Goal: Navigation & Orientation: Find specific page/section

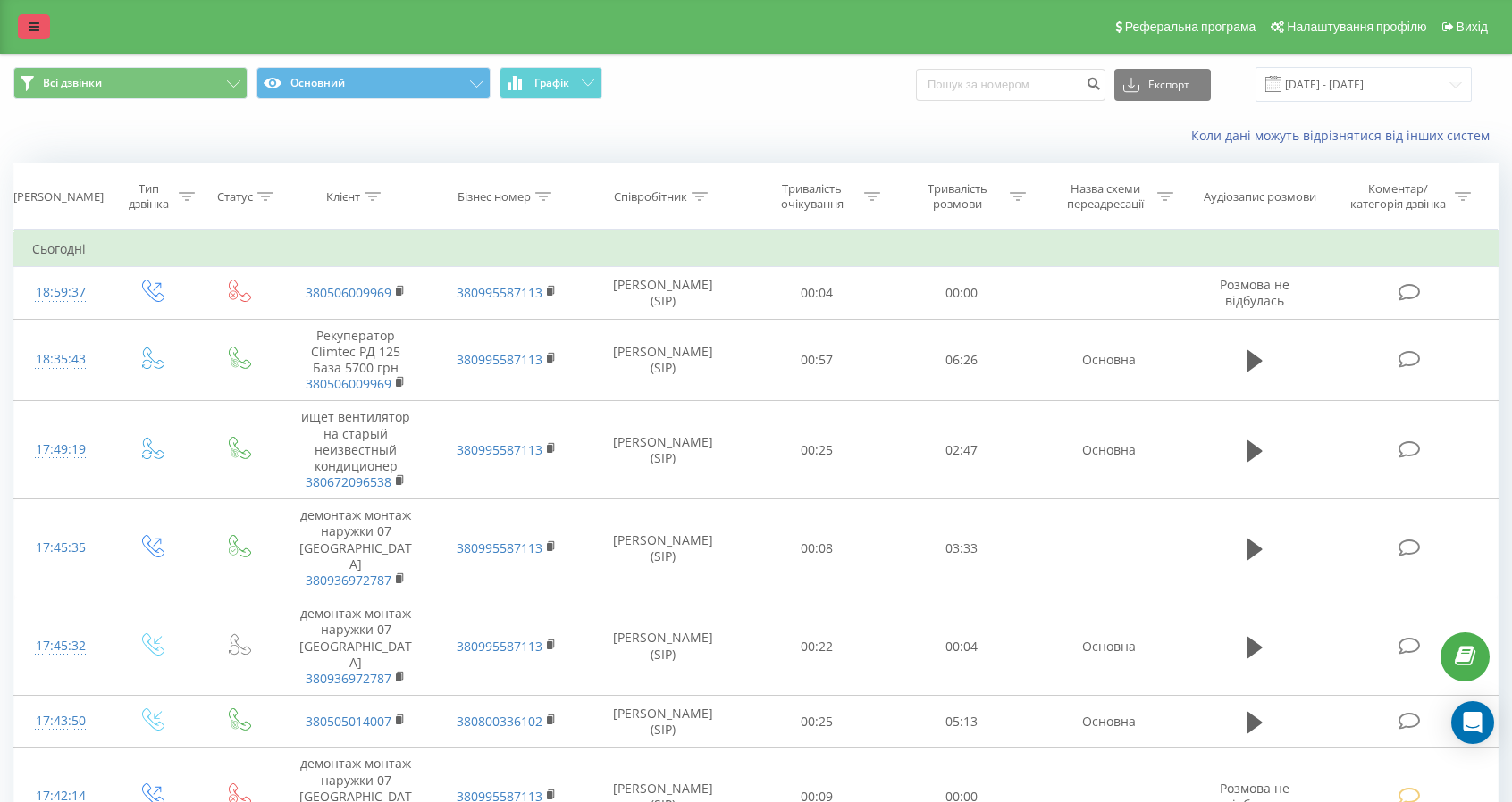
click at [29, 28] on icon at bounding box center [34, 27] width 11 height 13
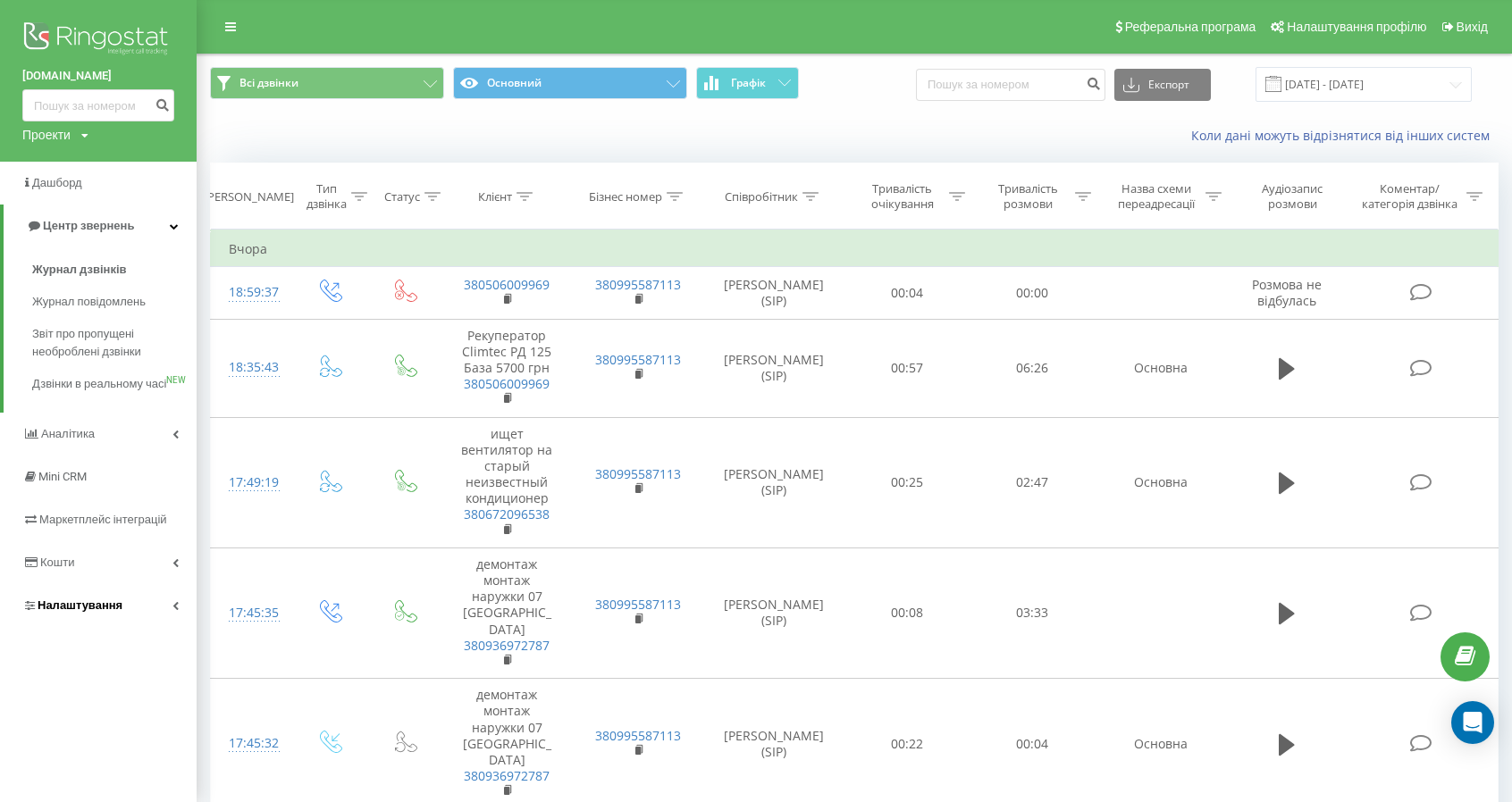
click at [79, 612] on span "Налаштування" at bounding box center [80, 604] width 85 height 14
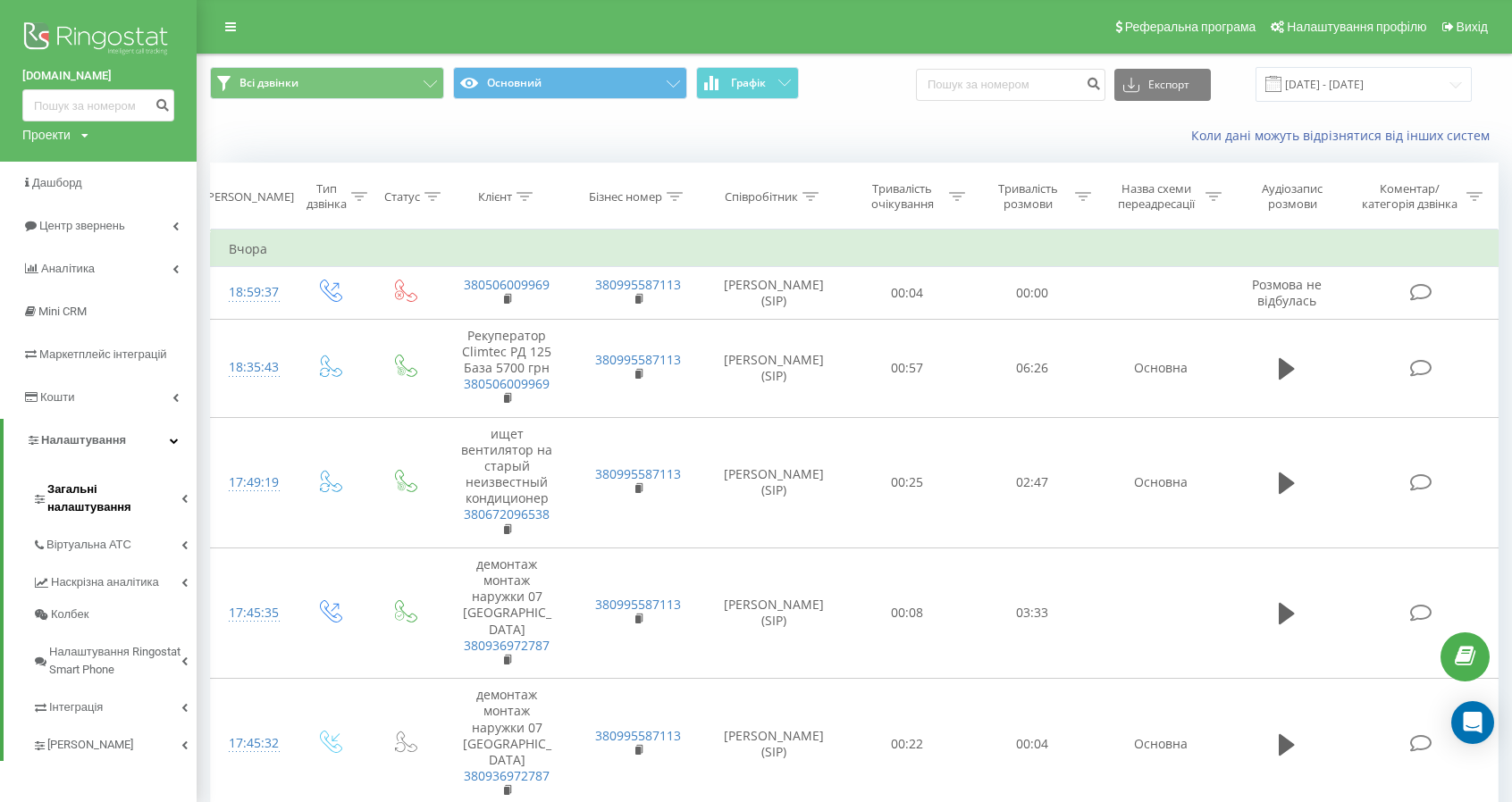
click at [78, 482] on span "Загальні налаштування" at bounding box center [114, 498] width 134 height 35
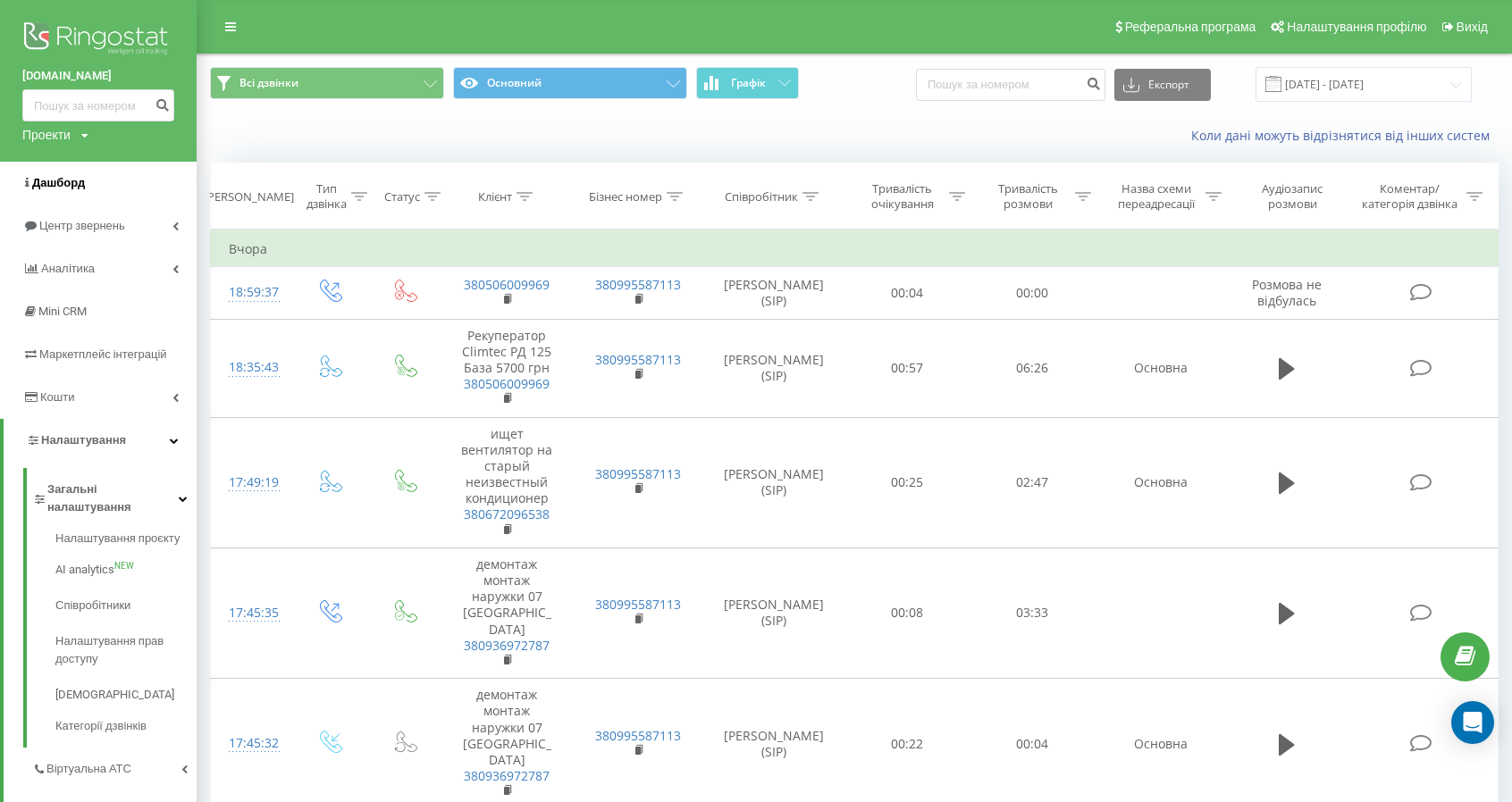
click at [53, 185] on span "Дашборд" at bounding box center [58, 182] width 53 height 14
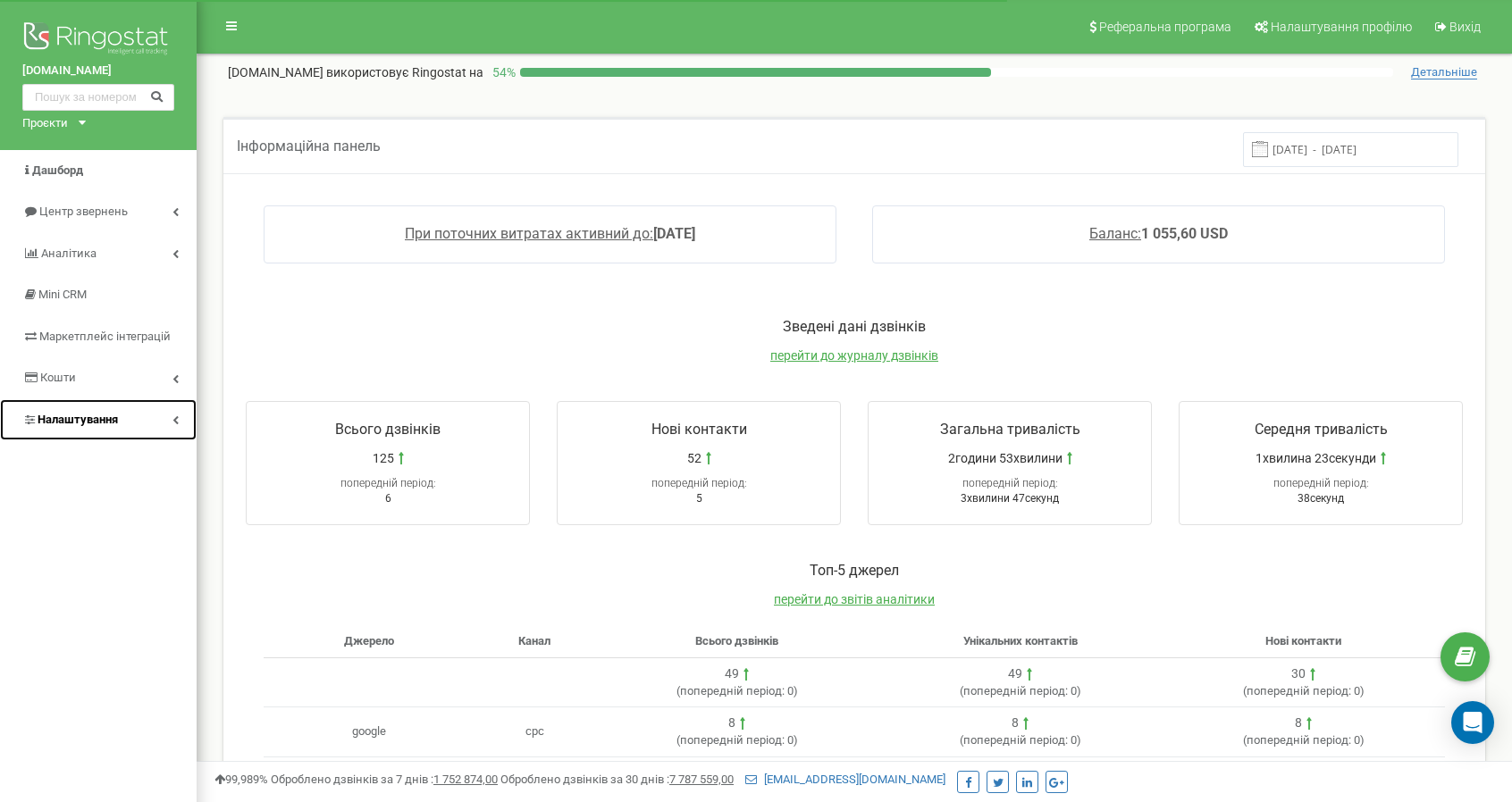
click at [173, 430] on link "Налаштування" at bounding box center [98, 420] width 197 height 42
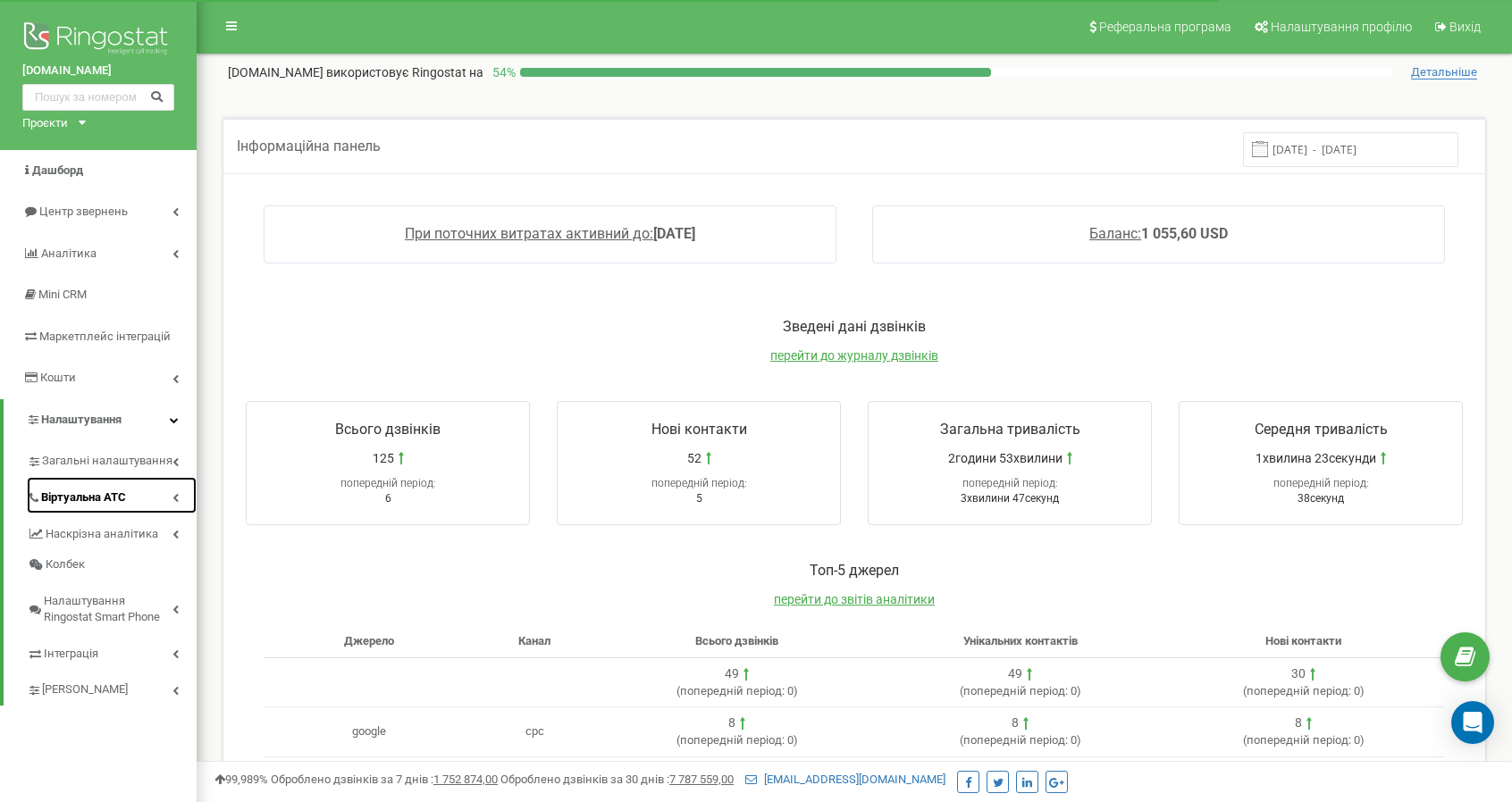
click at [94, 495] on span "Віртуальна АТС" at bounding box center [83, 498] width 85 height 17
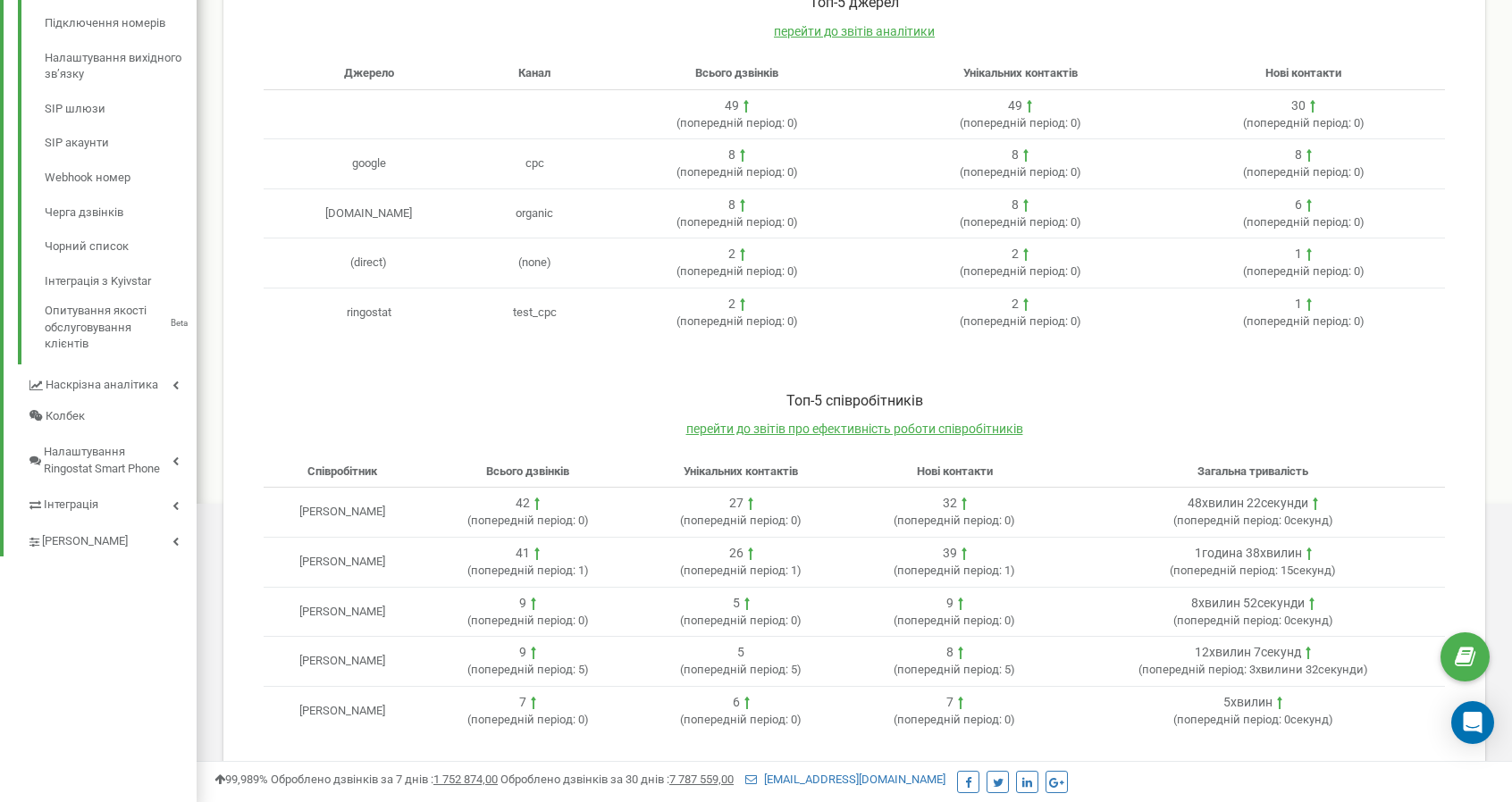
scroll to position [570, 0]
click at [918, 422] on span "перейти до звітів про ефективність роботи співробітників" at bounding box center [855, 427] width 337 height 14
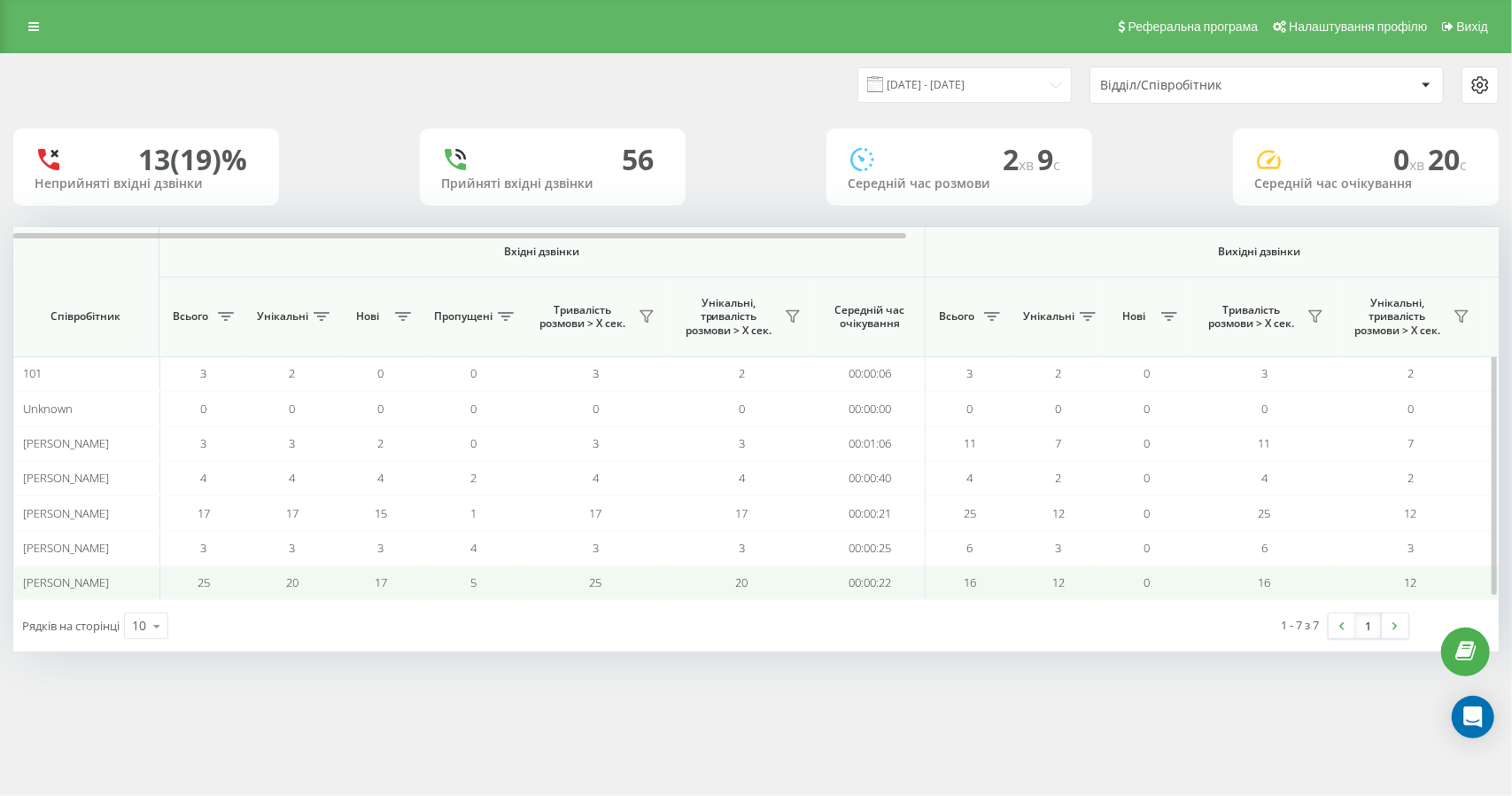
click at [93, 579] on span "[PERSON_NAME]" at bounding box center [67, 583] width 86 height 16
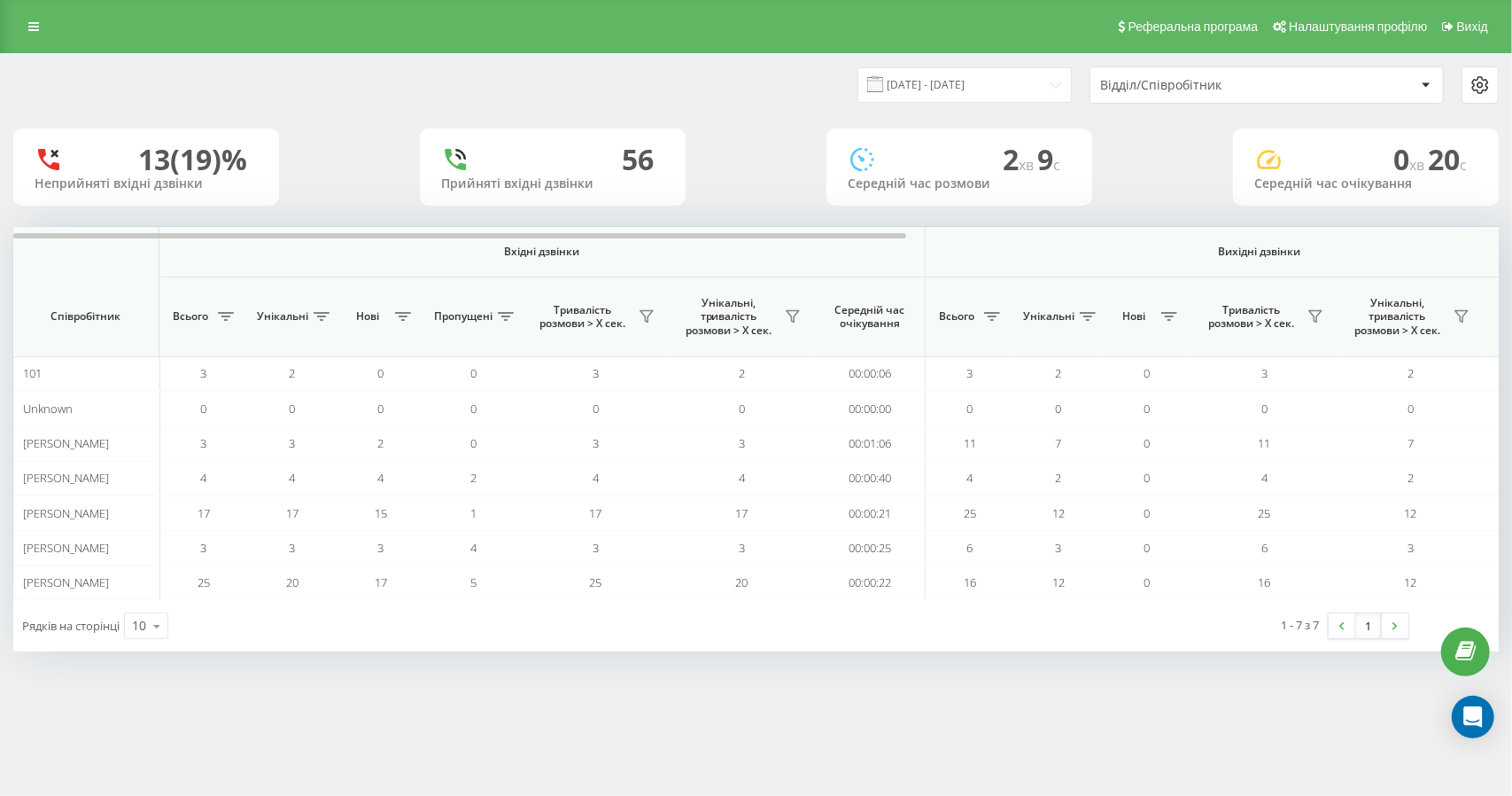
click at [62, 155] on icon at bounding box center [49, 160] width 29 height 29
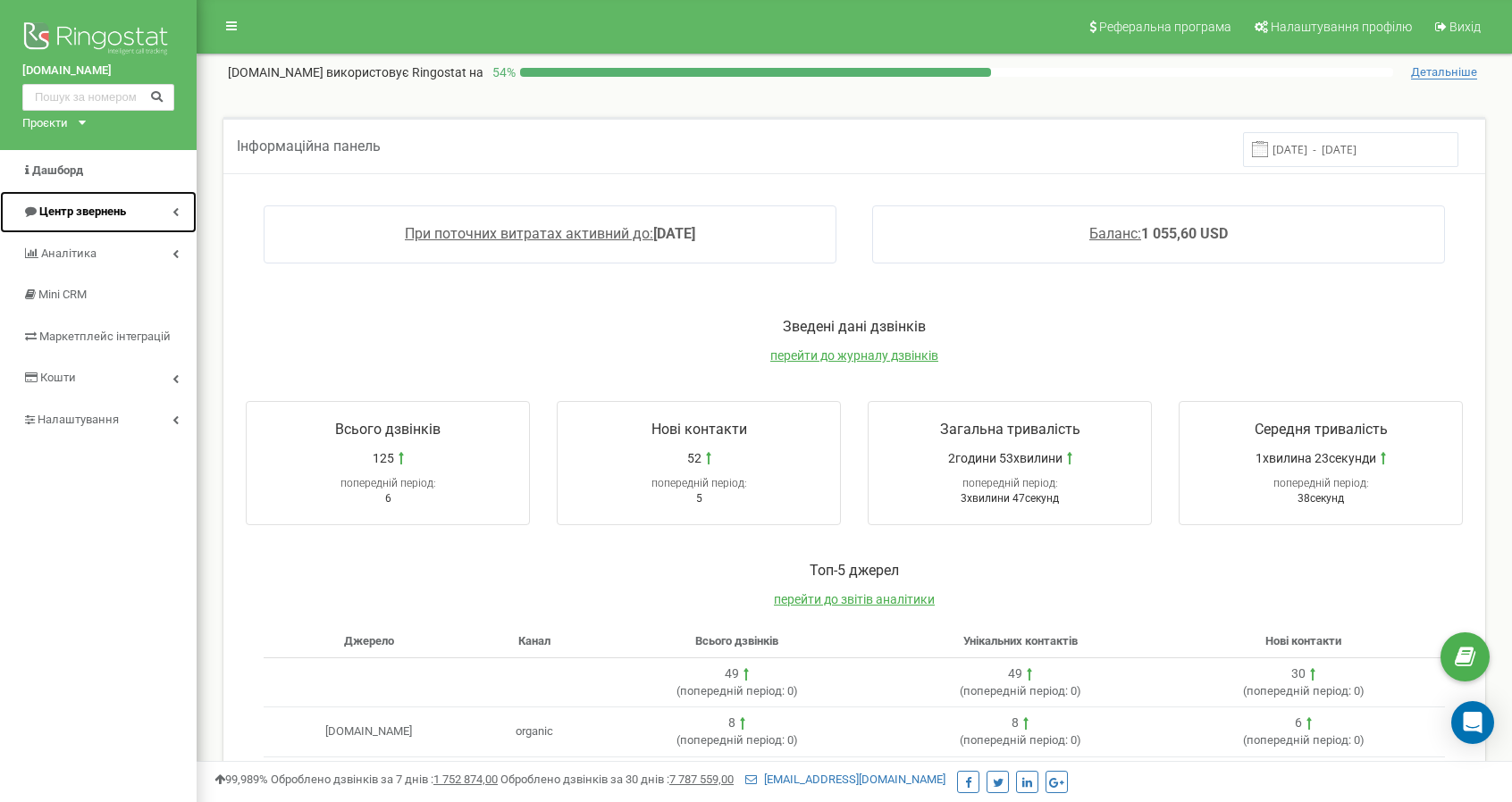
click at [174, 213] on icon at bounding box center [175, 212] width 6 height 9
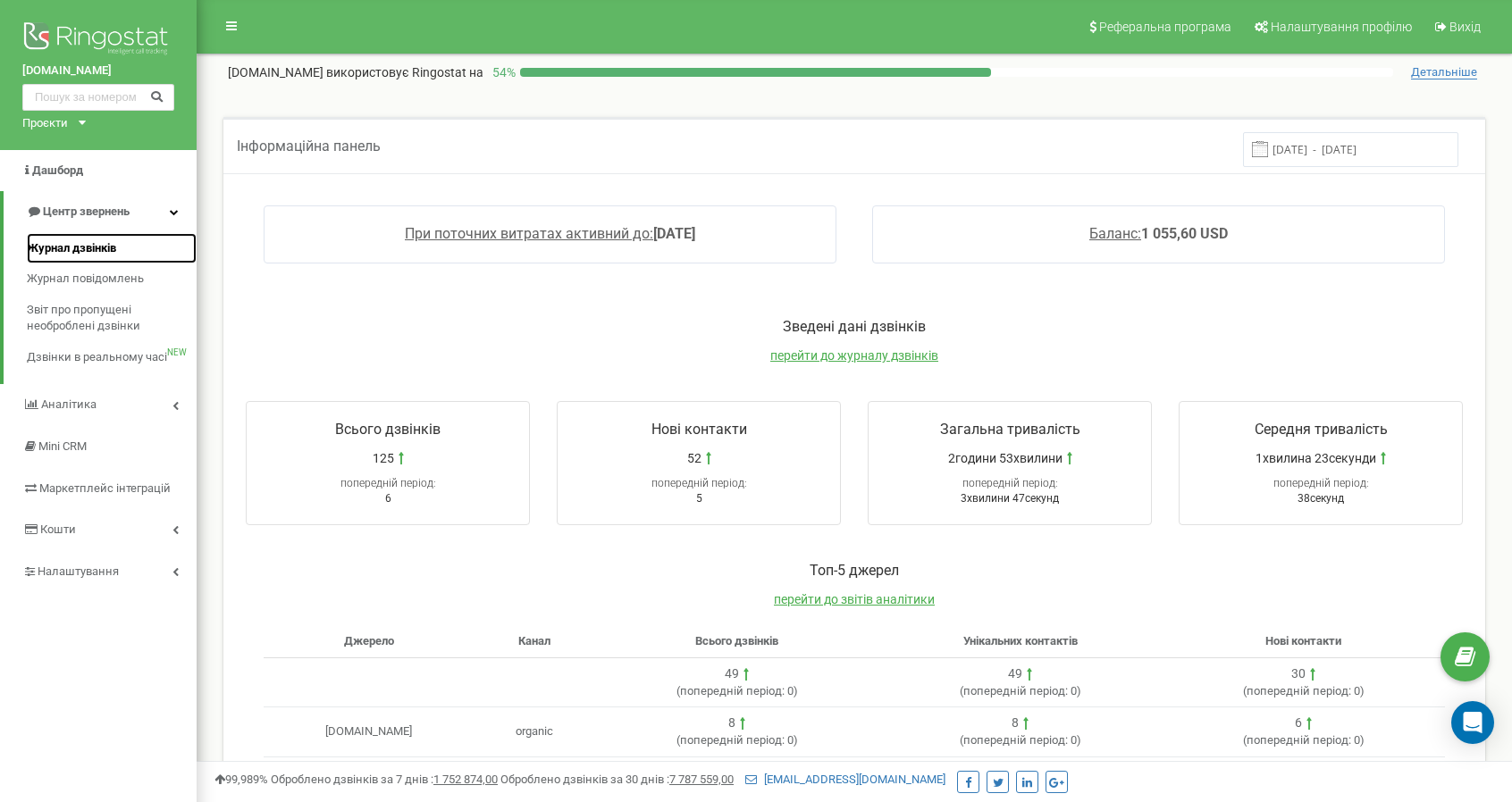
click at [89, 247] on span "Журнал дзвінків" at bounding box center [72, 248] width 90 height 17
